Goal: Leave review/rating: Leave review/rating

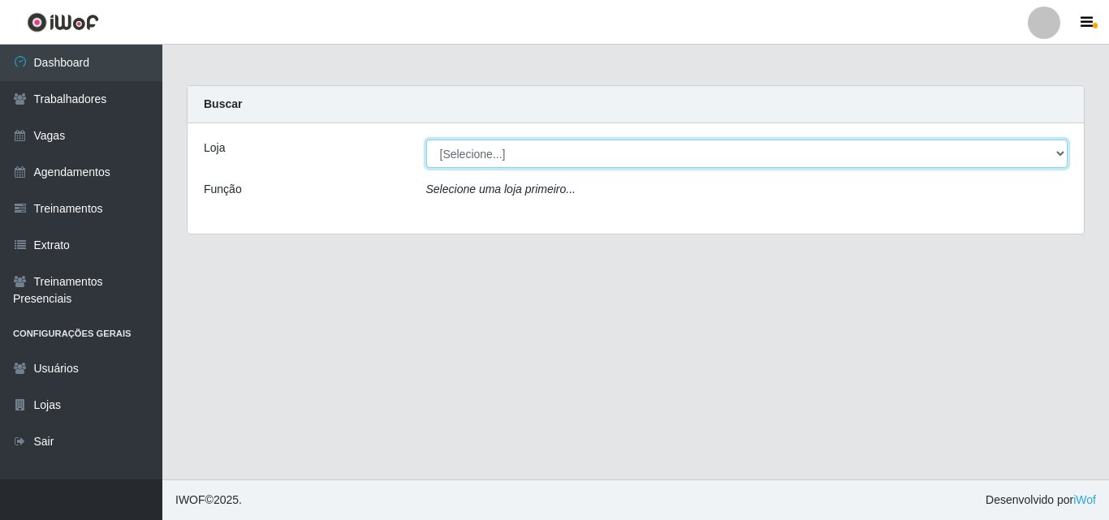
click at [1064, 157] on select "[Selecione...] Castelinho Supermercado" at bounding box center [747, 154] width 642 height 28
select select "377"
click at [426, 140] on select "[Selecione...] Castelinho Supermercado" at bounding box center [747, 154] width 642 height 28
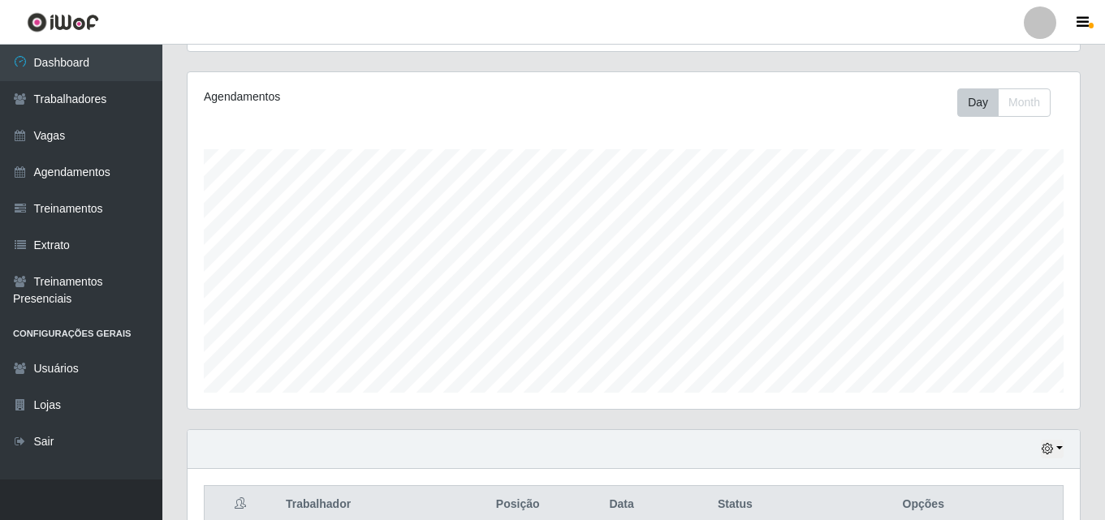
scroll to position [353, 0]
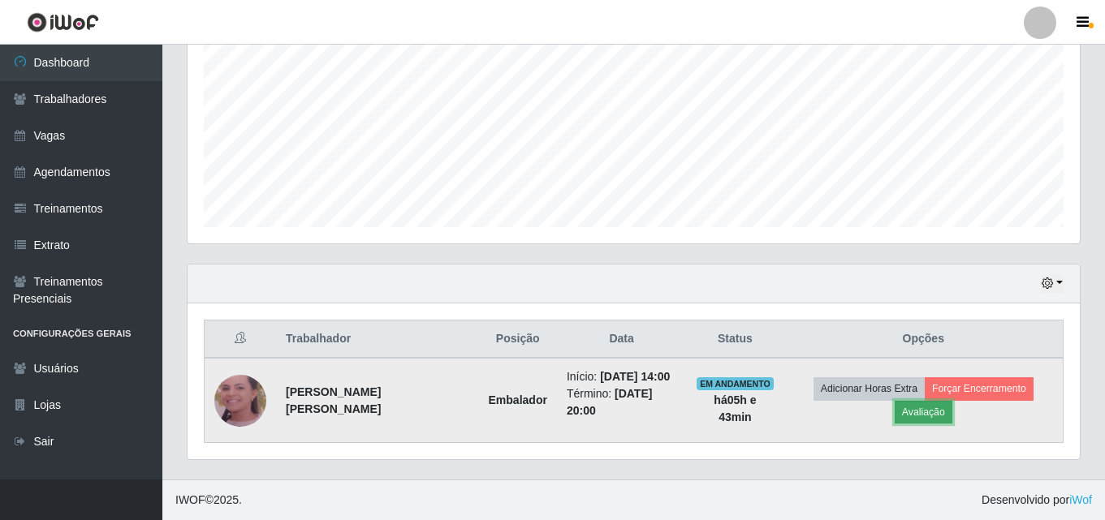
click at [936, 407] on button "Avaliação" at bounding box center [923, 412] width 58 height 23
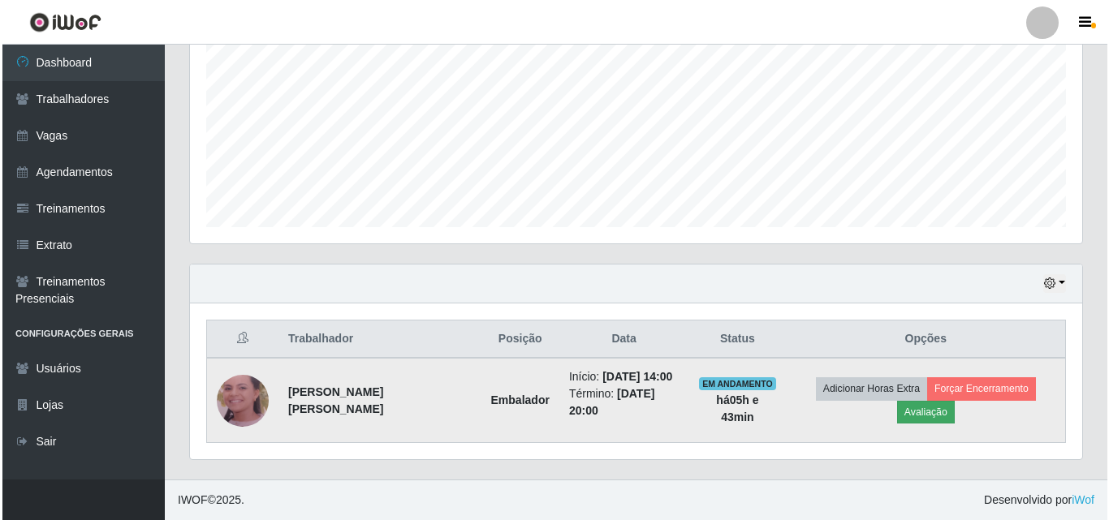
scroll to position [337, 884]
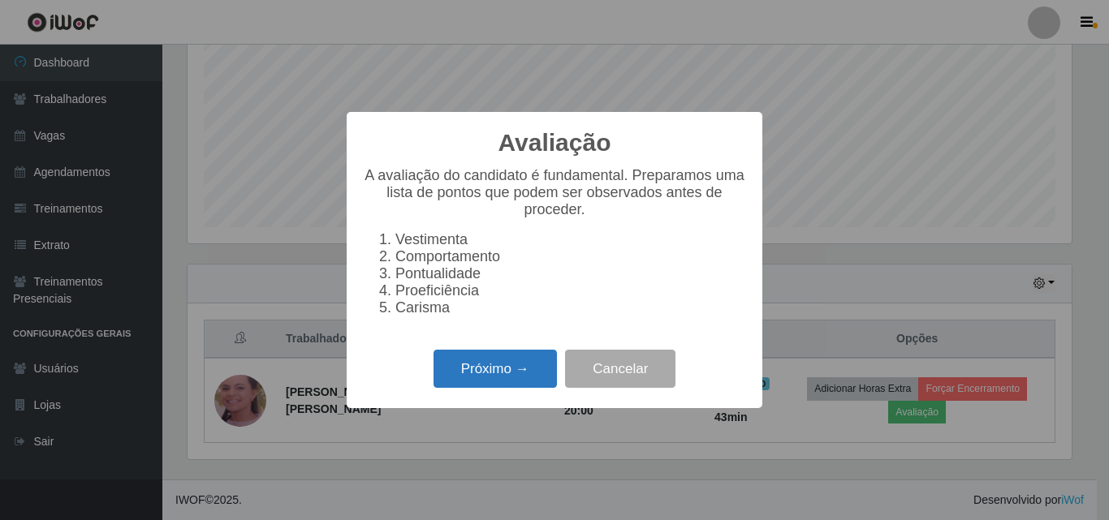
click at [483, 378] on button "Próximo →" at bounding box center [494, 369] width 123 height 38
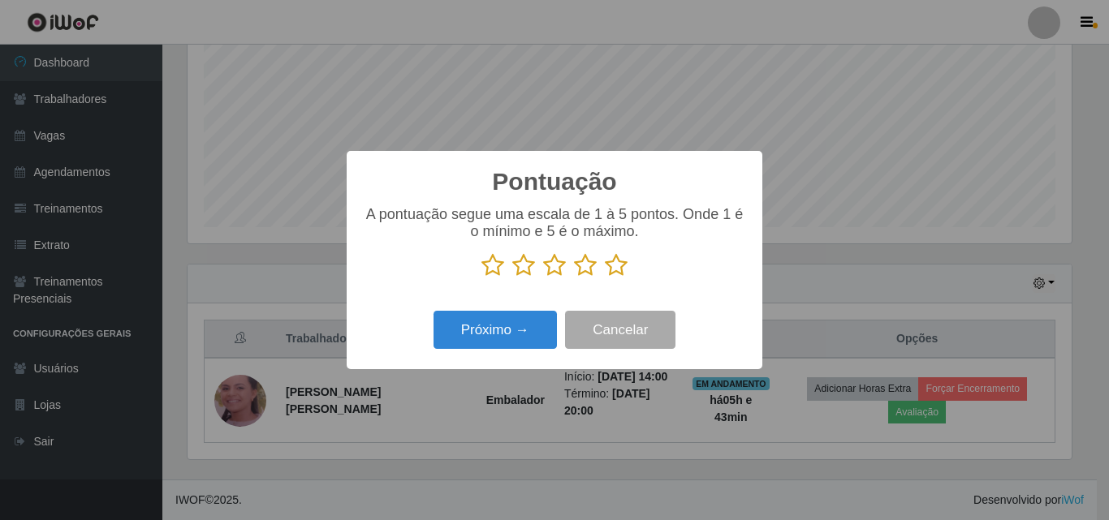
scroll to position [811279, 810732]
click at [614, 268] on icon at bounding box center [616, 265] width 23 height 24
click at [605, 278] on input "radio" at bounding box center [605, 278] width 0 height 0
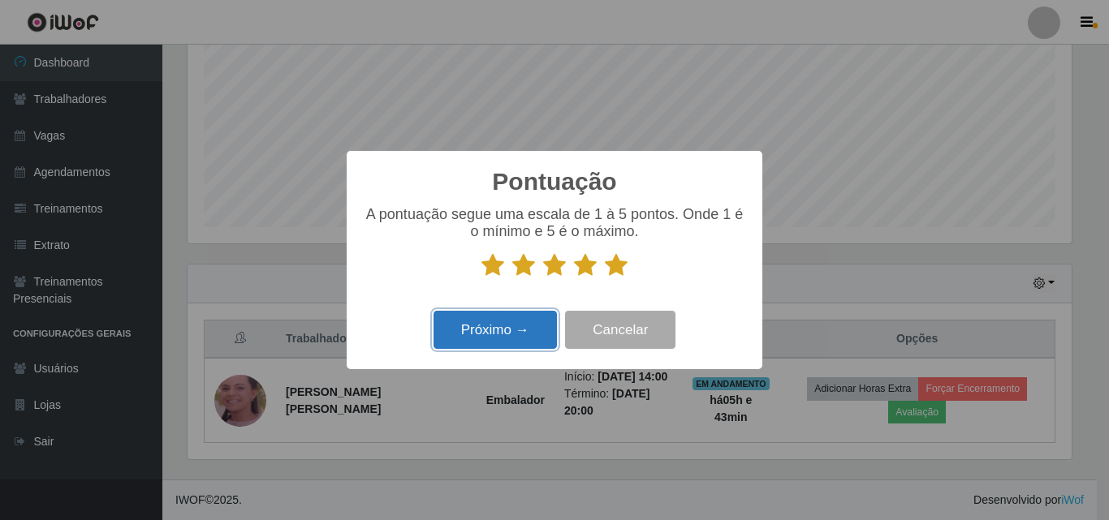
click at [498, 347] on button "Próximo →" at bounding box center [494, 330] width 123 height 38
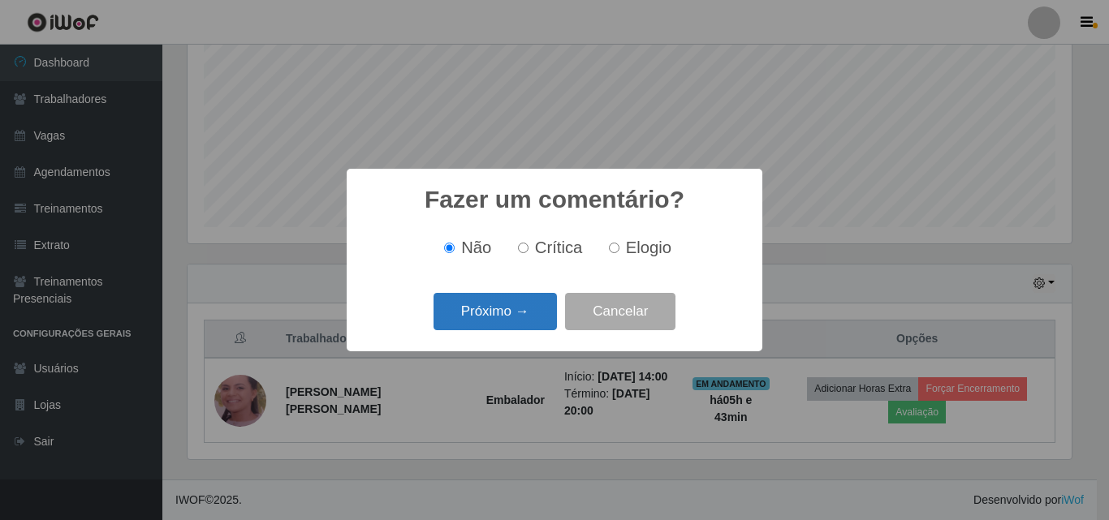
click at [528, 310] on button "Próximo →" at bounding box center [494, 312] width 123 height 38
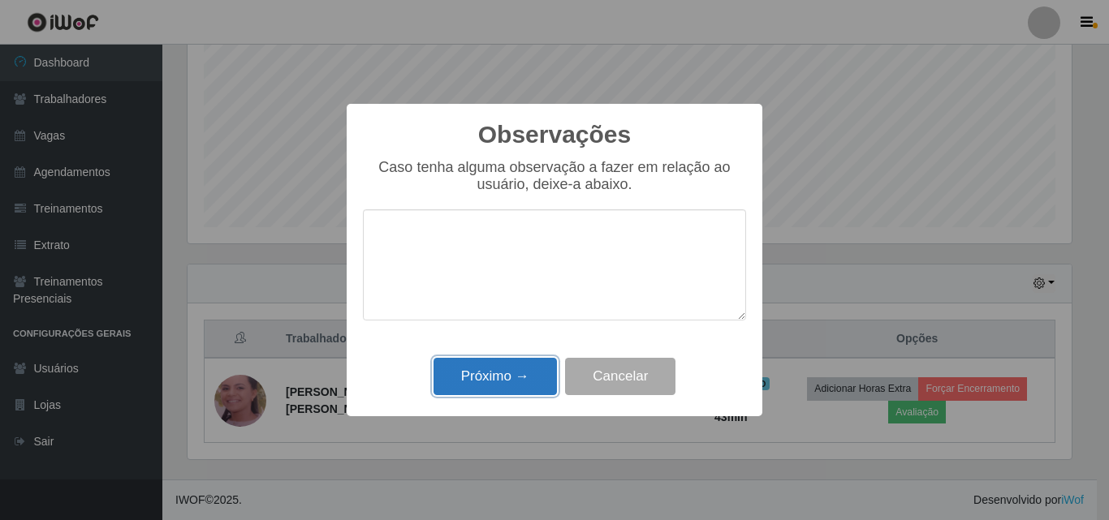
click at [494, 378] on button "Próximo →" at bounding box center [494, 377] width 123 height 38
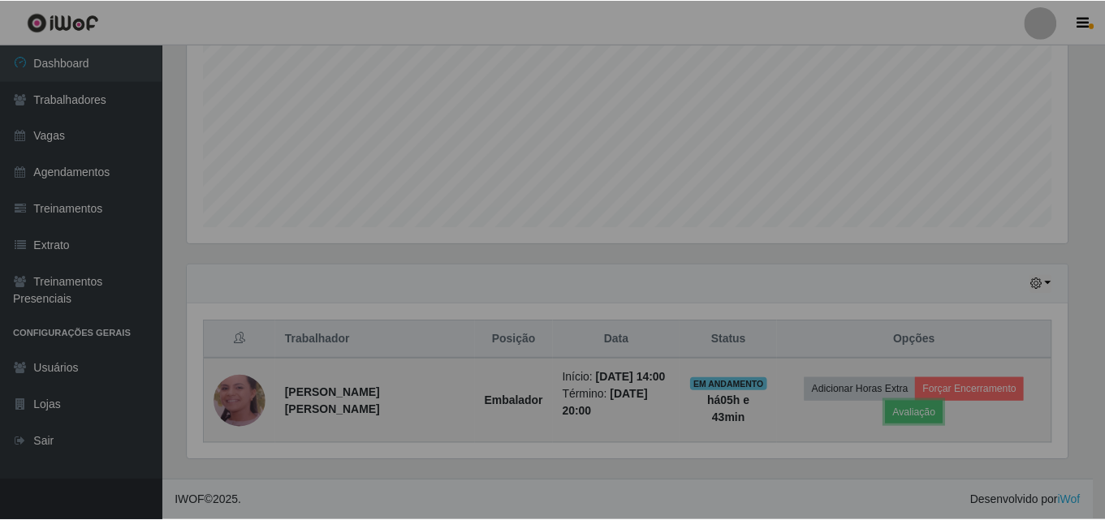
scroll to position [337, 892]
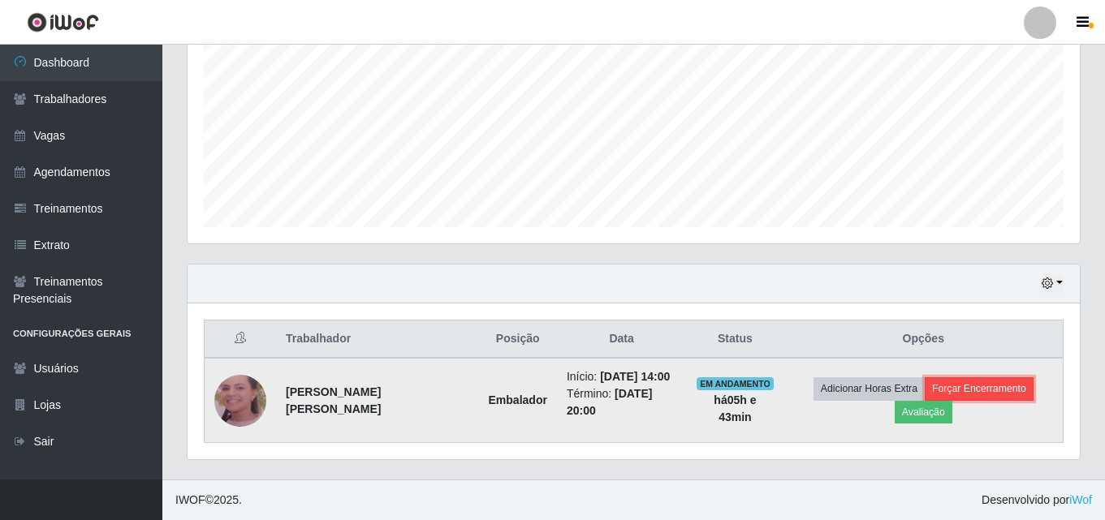
click at [1000, 388] on button "Forçar Encerramento" at bounding box center [978, 388] width 109 height 23
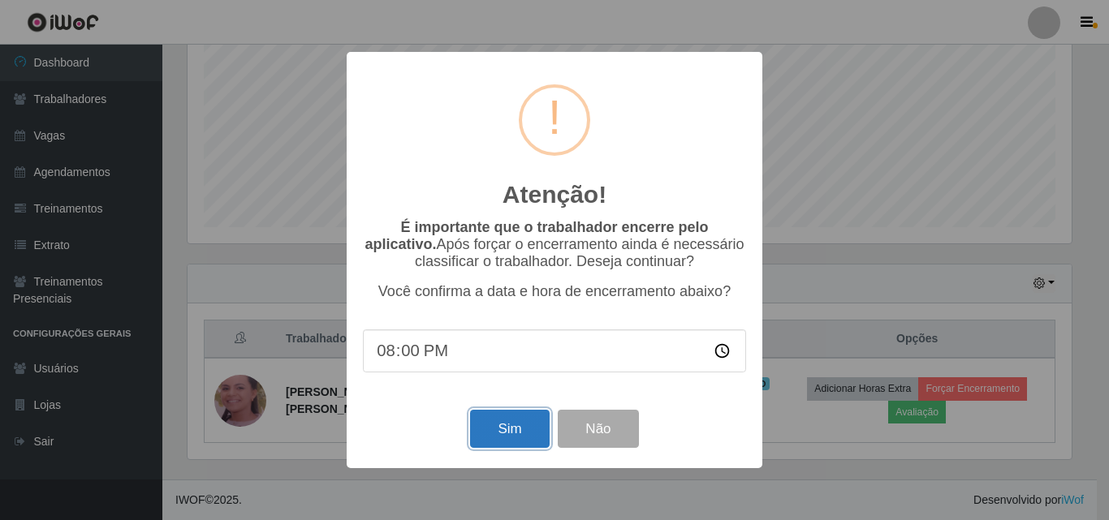
click at [501, 423] on button "Sim" at bounding box center [509, 429] width 79 height 38
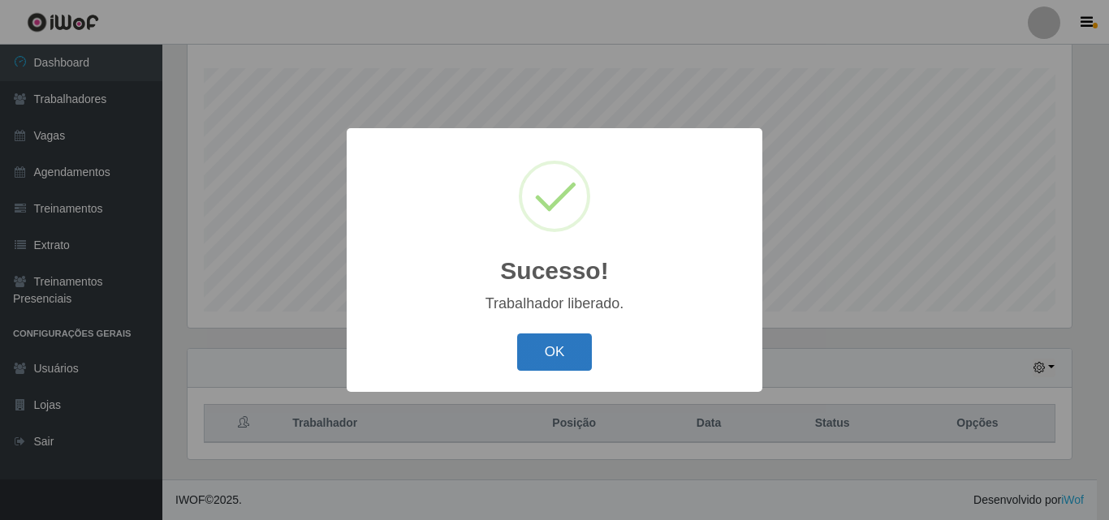
click at [566, 350] on button "OK" at bounding box center [554, 353] width 75 height 38
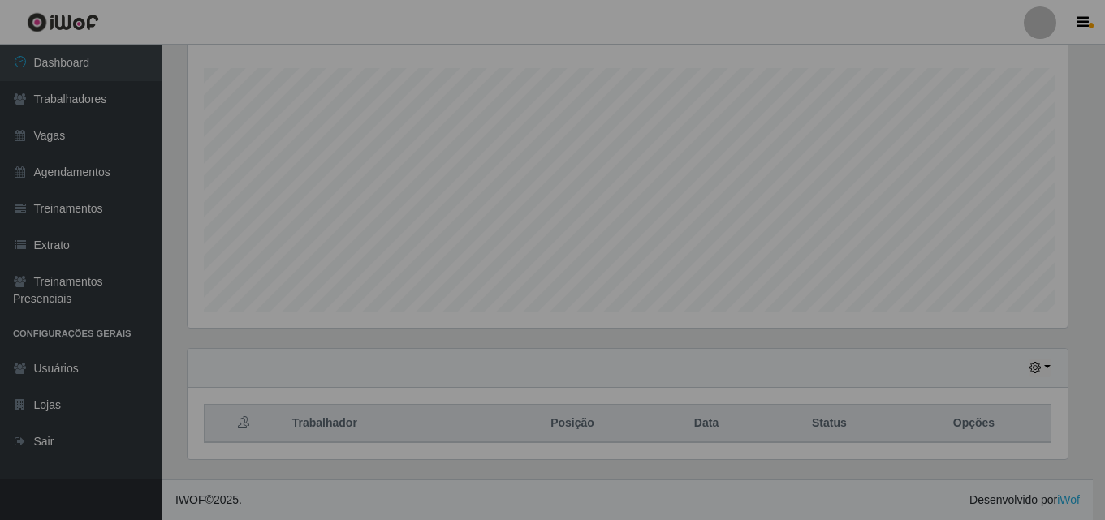
scroll to position [337, 892]
